Goal: Task Accomplishment & Management: Complete application form

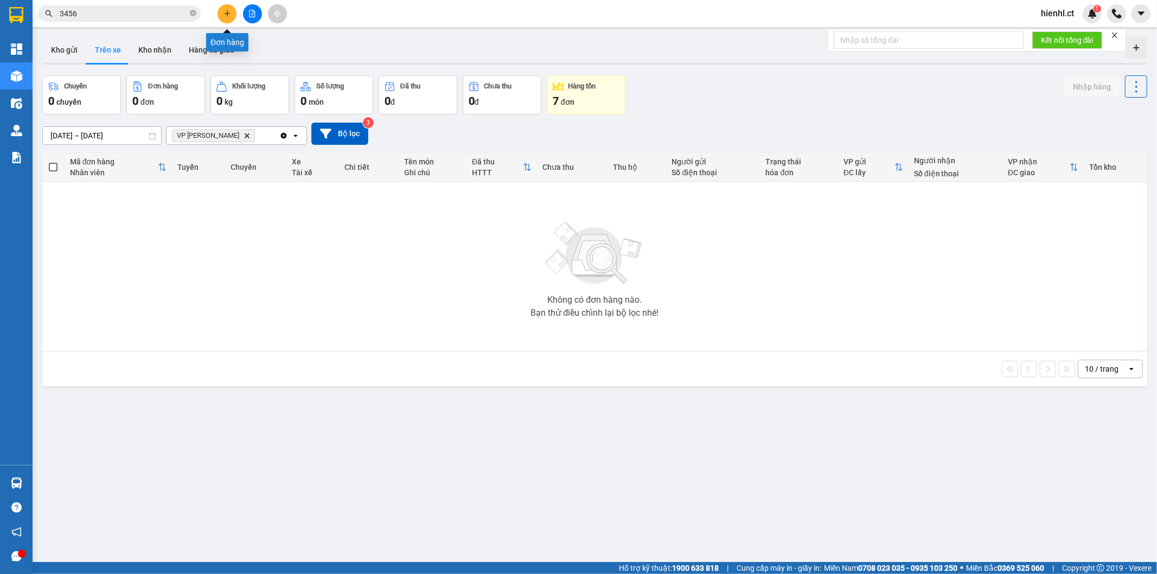
click at [220, 14] on button at bounding box center [227, 13] width 19 height 19
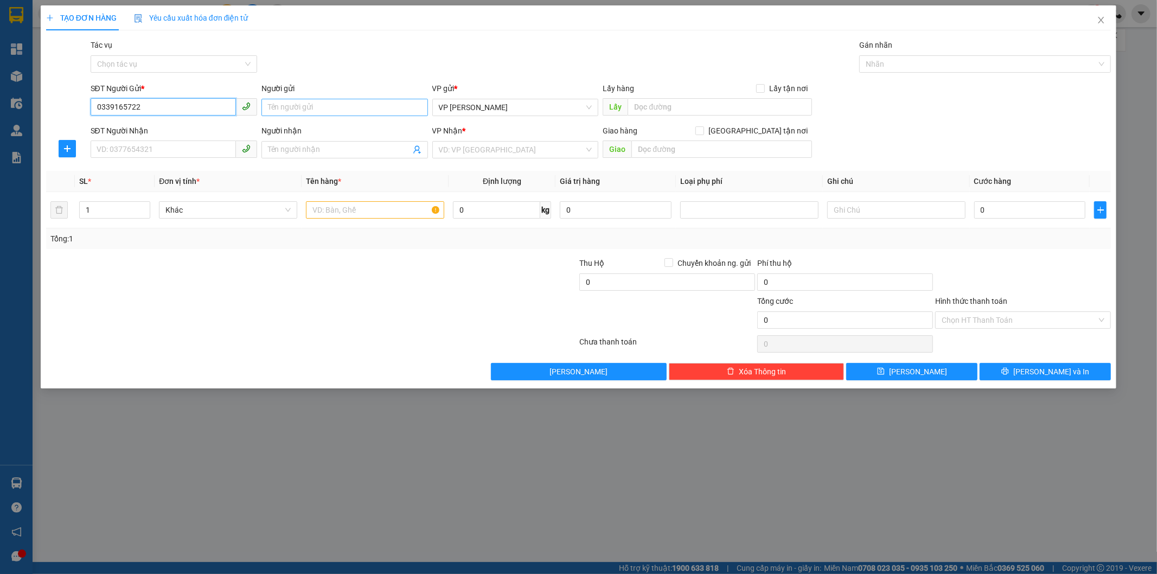
type input "0339165722"
click at [365, 108] on input "Người gửi" at bounding box center [344, 107] width 167 height 17
type input "C OANH"
click at [118, 143] on input "SĐT Người Nhận" at bounding box center [163, 148] width 145 height 17
type input "0395492000"
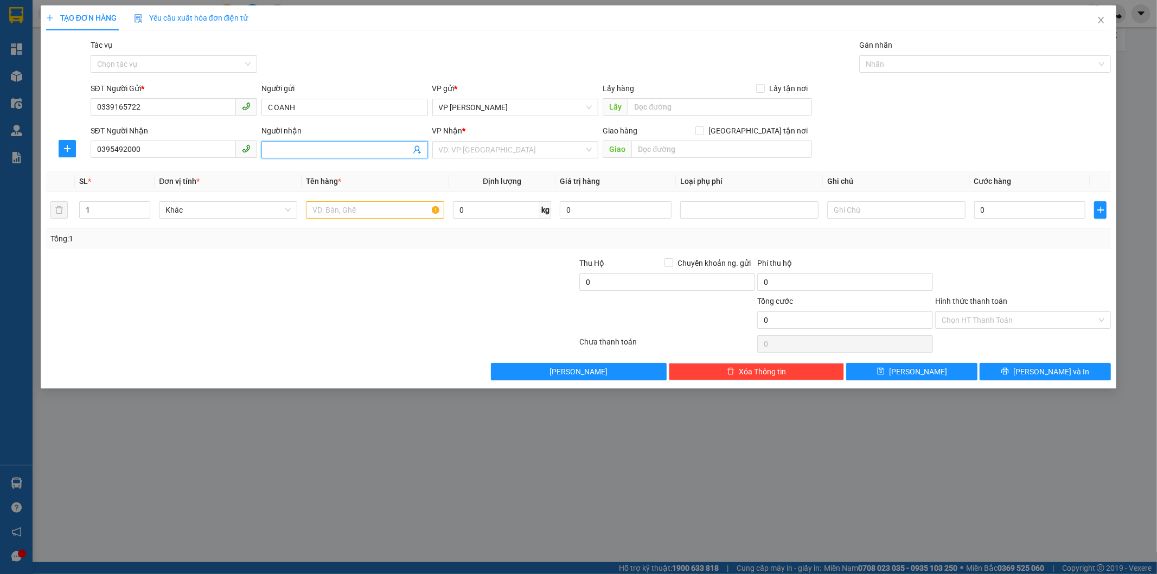
click at [293, 151] on input "Người nhận" at bounding box center [339, 150] width 143 height 12
type input "A NAM"
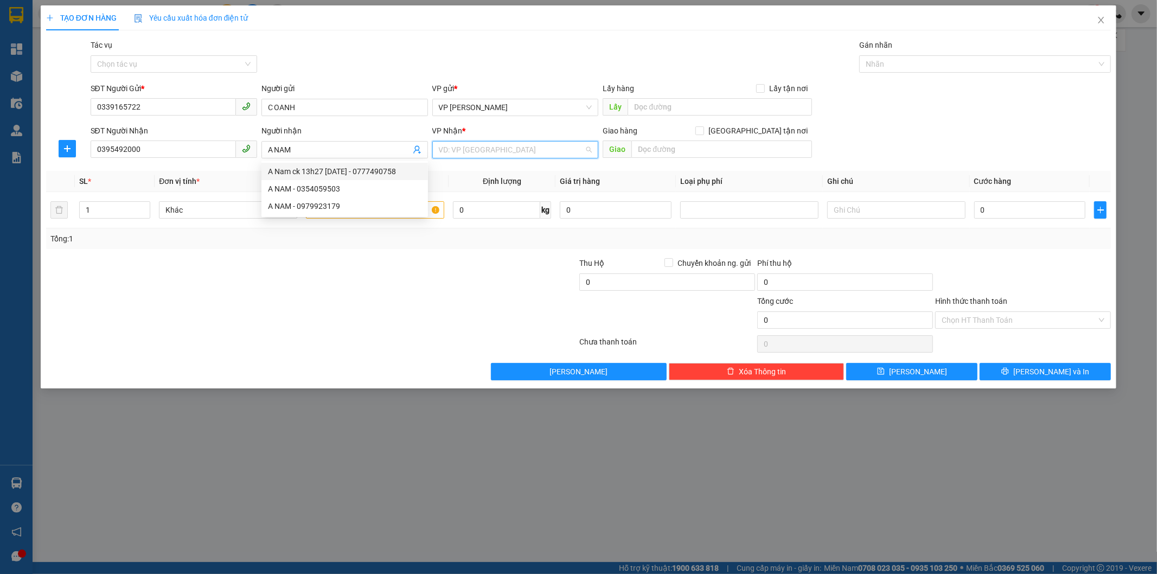
click at [488, 144] on input "search" at bounding box center [512, 150] width 146 height 16
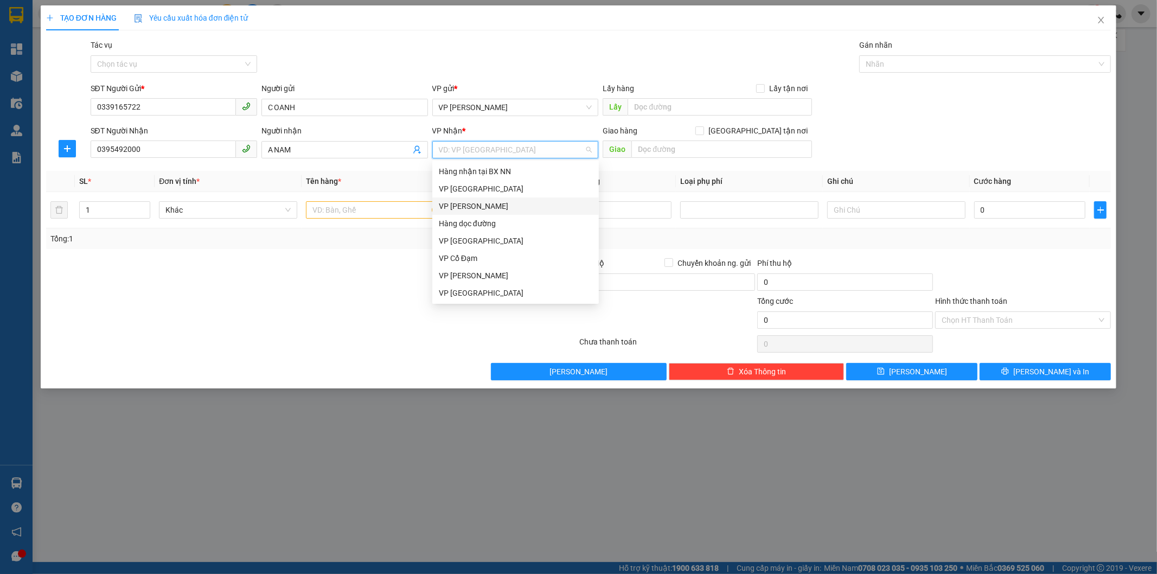
click at [478, 201] on div "VP [PERSON_NAME]" at bounding box center [516, 206] width 154 height 12
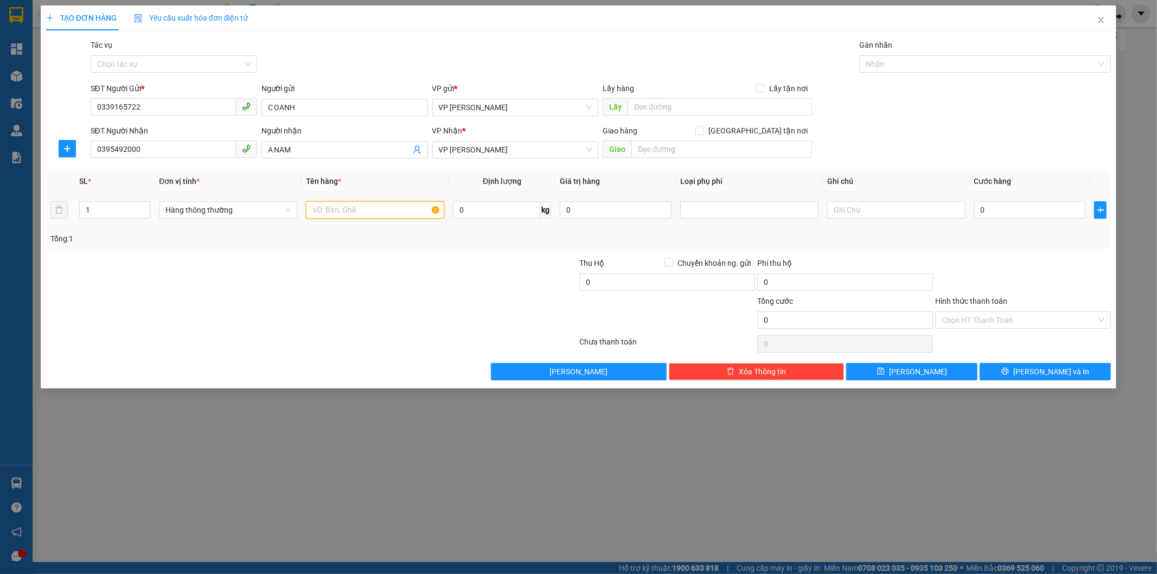
click at [346, 213] on input "text" at bounding box center [375, 209] width 138 height 17
type input "1 GIẤY DÀY"
click at [989, 209] on input "0" at bounding box center [1030, 209] width 112 height 17
type input "4"
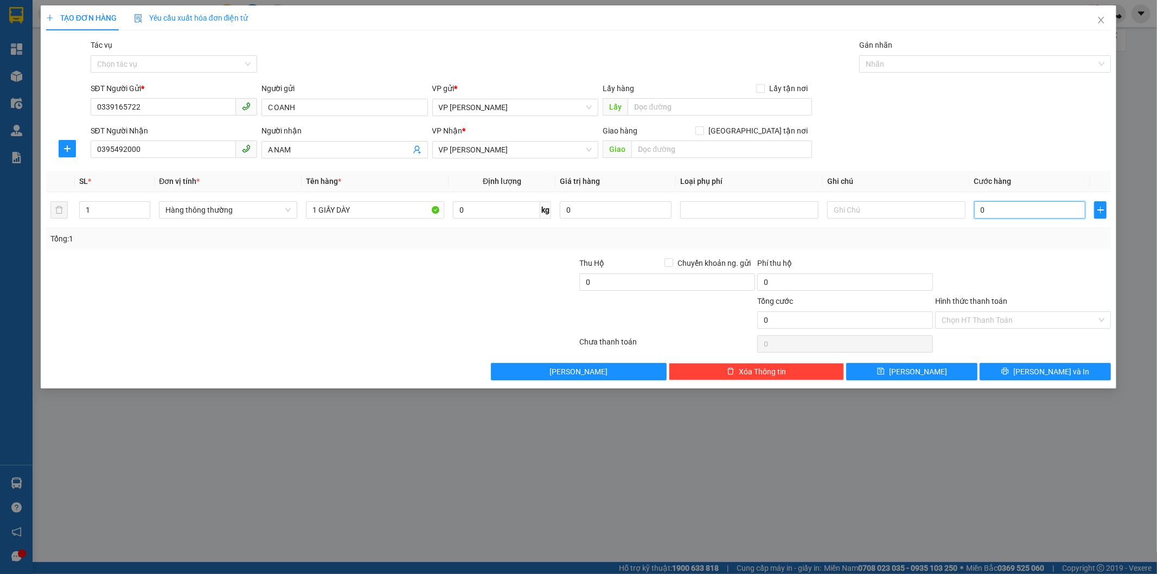
type input "4"
type input "40"
type input "400"
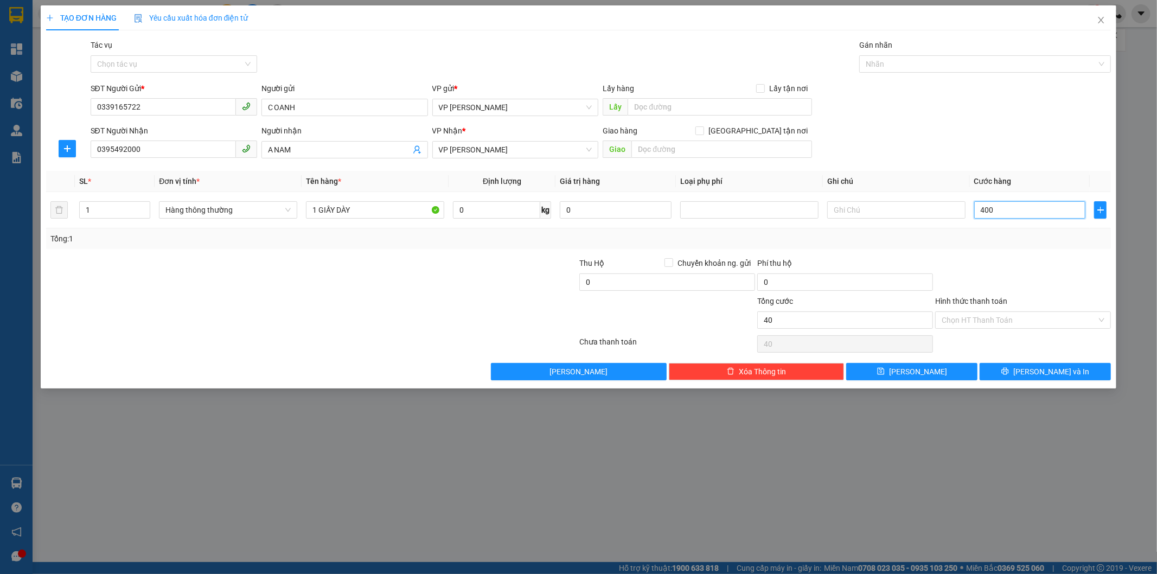
type input "400"
type input "4.000"
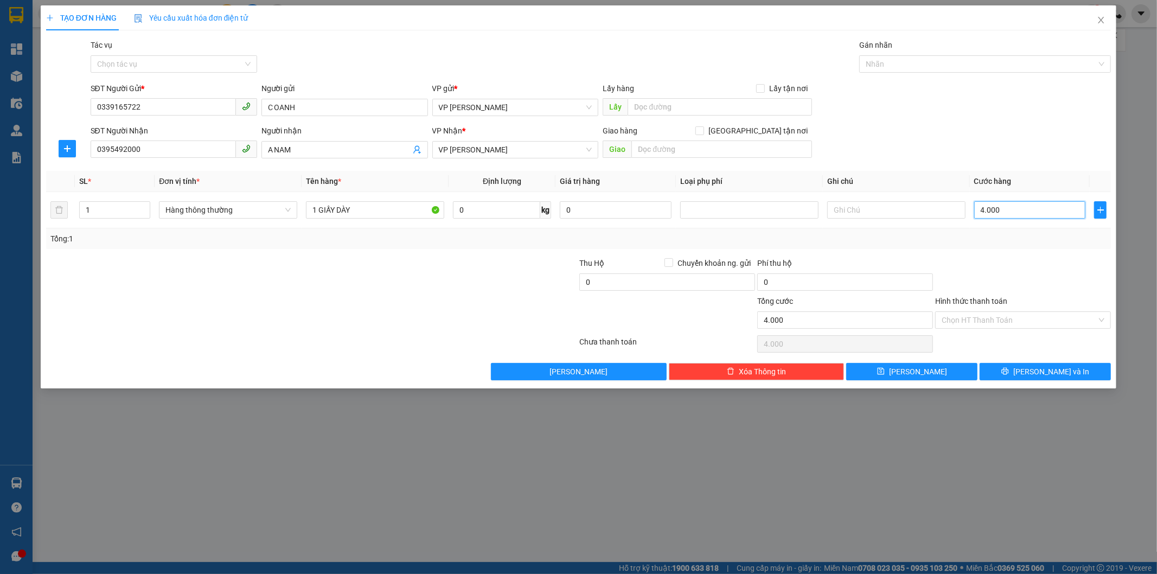
type input "40.000"
click at [968, 321] on input "Hình thức thanh toán" at bounding box center [1019, 320] width 155 height 16
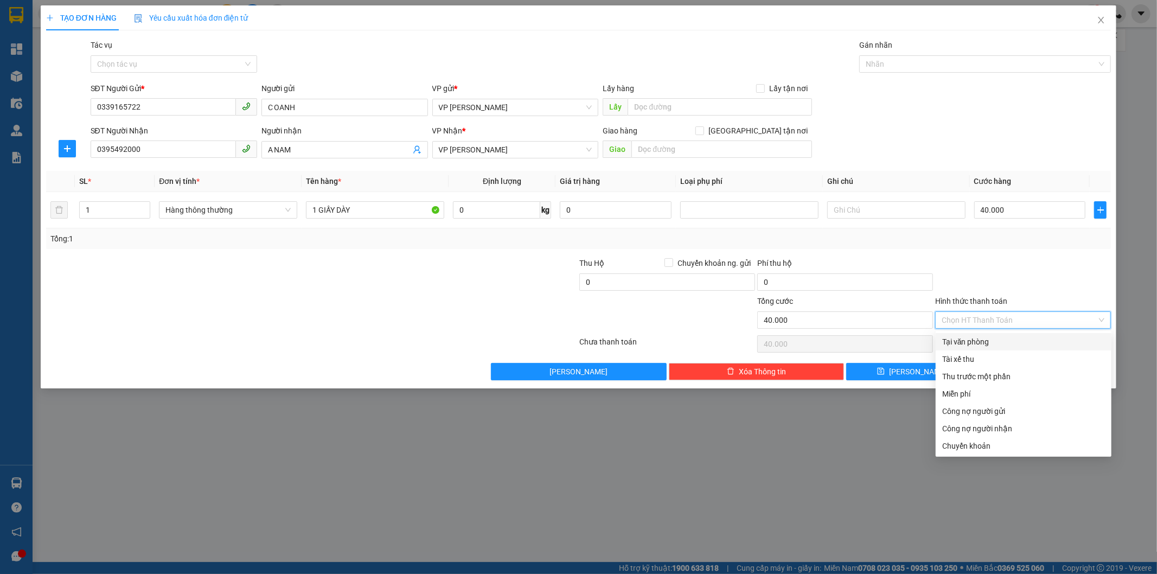
click at [975, 275] on div at bounding box center [1023, 276] width 178 height 38
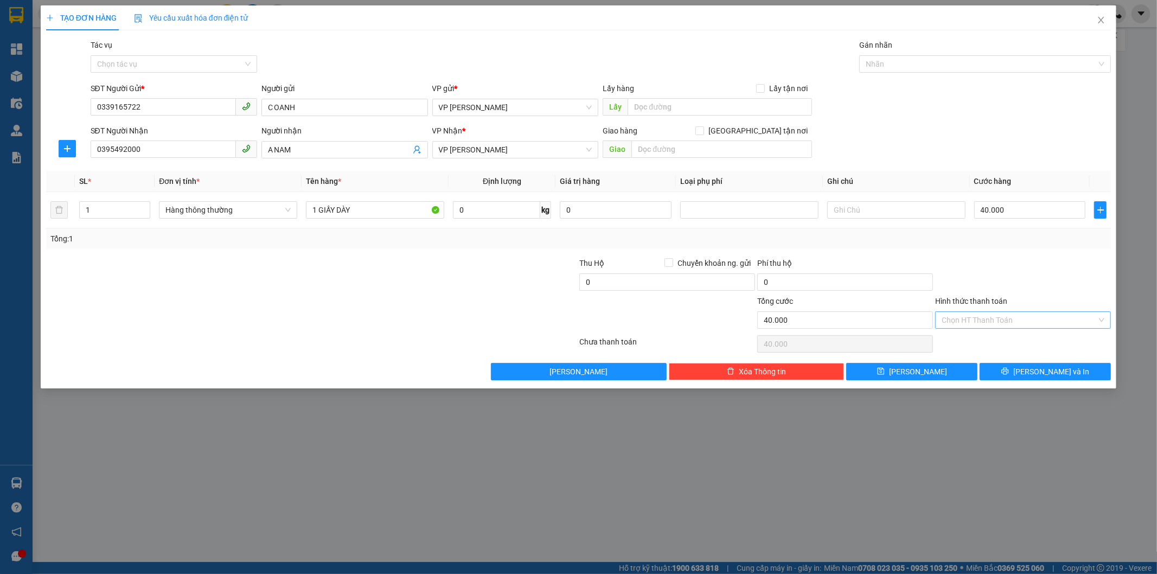
click at [988, 321] on input "Hình thức thanh toán" at bounding box center [1019, 320] width 155 height 16
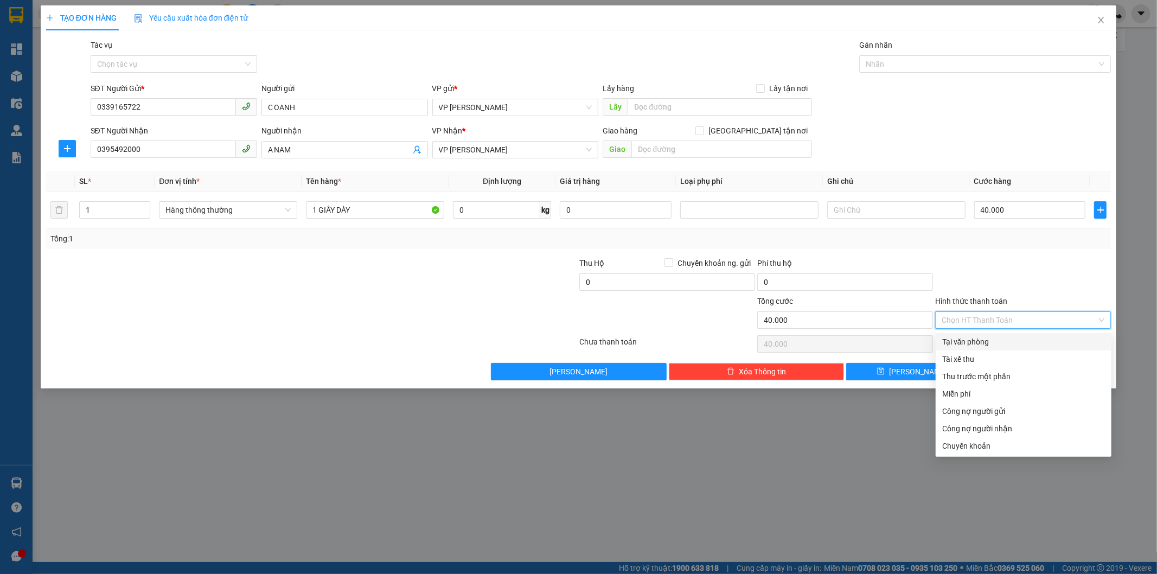
click at [986, 337] on div "Tại văn phòng" at bounding box center [1023, 342] width 163 height 12
type input "0"
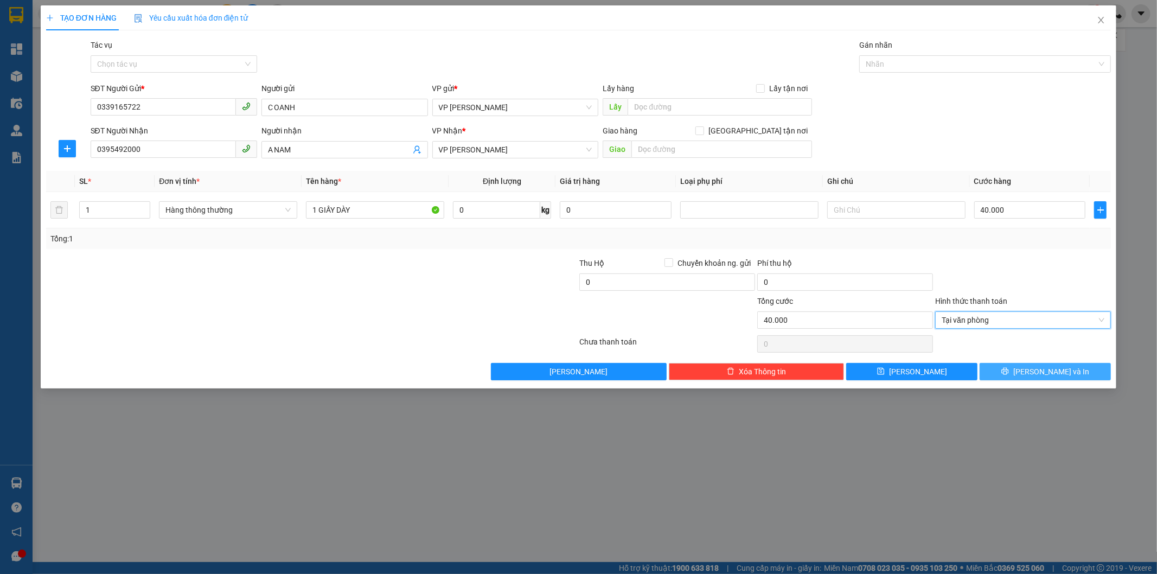
click at [1033, 368] on button "[PERSON_NAME] và In" at bounding box center [1045, 371] width 131 height 17
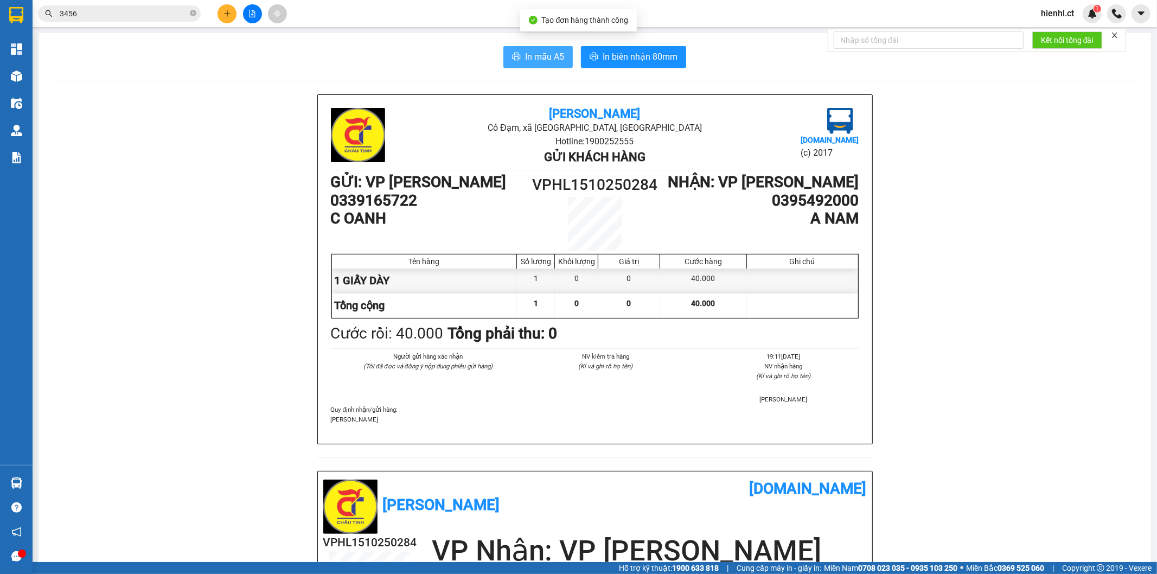
click at [533, 55] on span "In mẫu A5" at bounding box center [544, 57] width 39 height 14
click at [542, 61] on span "In mẫu A5" at bounding box center [544, 57] width 39 height 14
click at [529, 56] on span "In mẫu A5" at bounding box center [544, 57] width 39 height 14
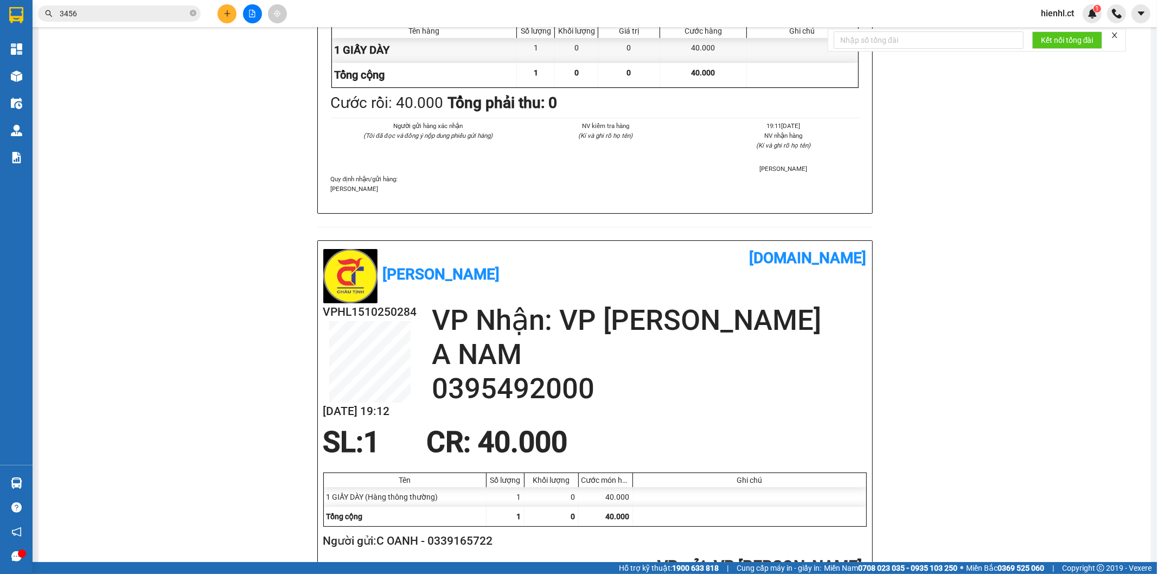
scroll to position [120, 0]
